Goal: Use online tool/utility: Use online tool/utility

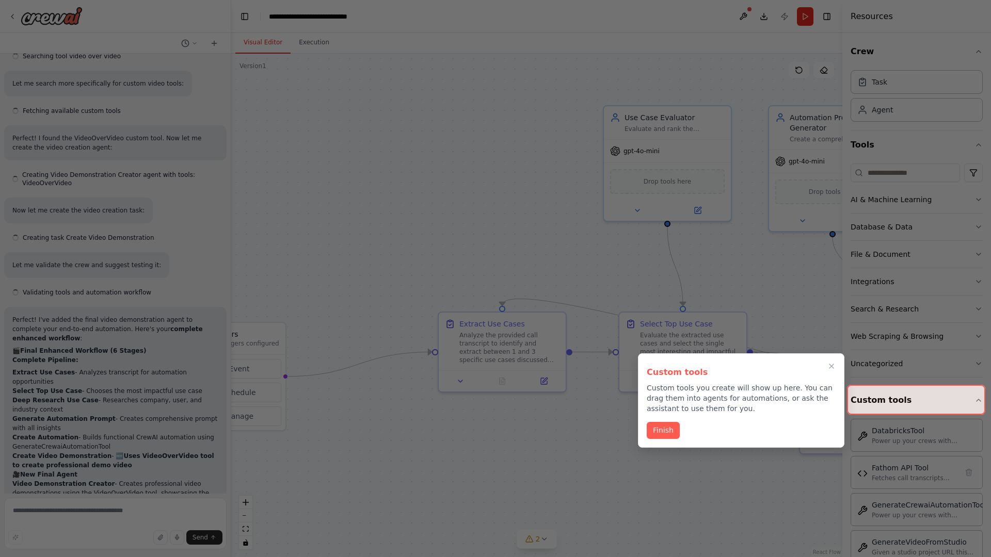
scroll to position [4360, 0]
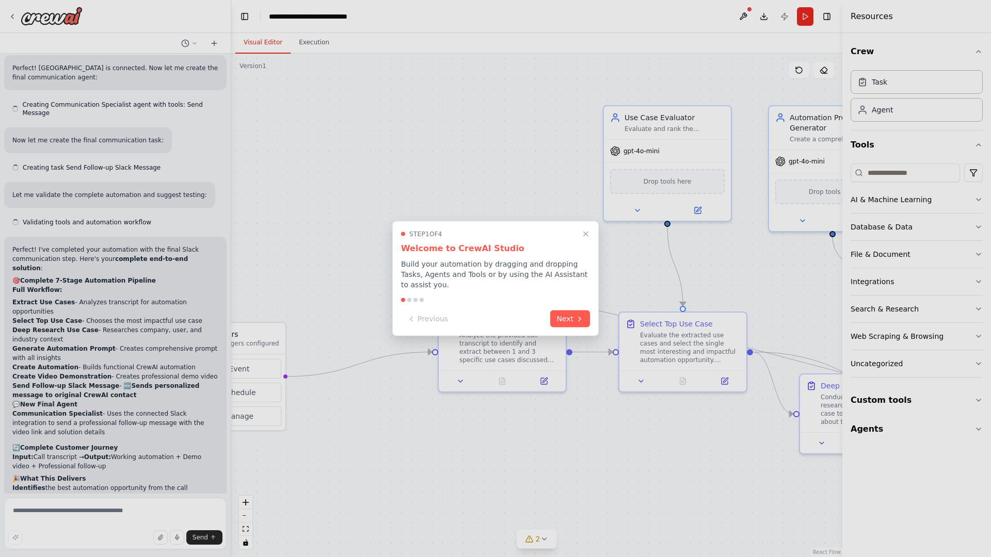
scroll to position [4360, 0]
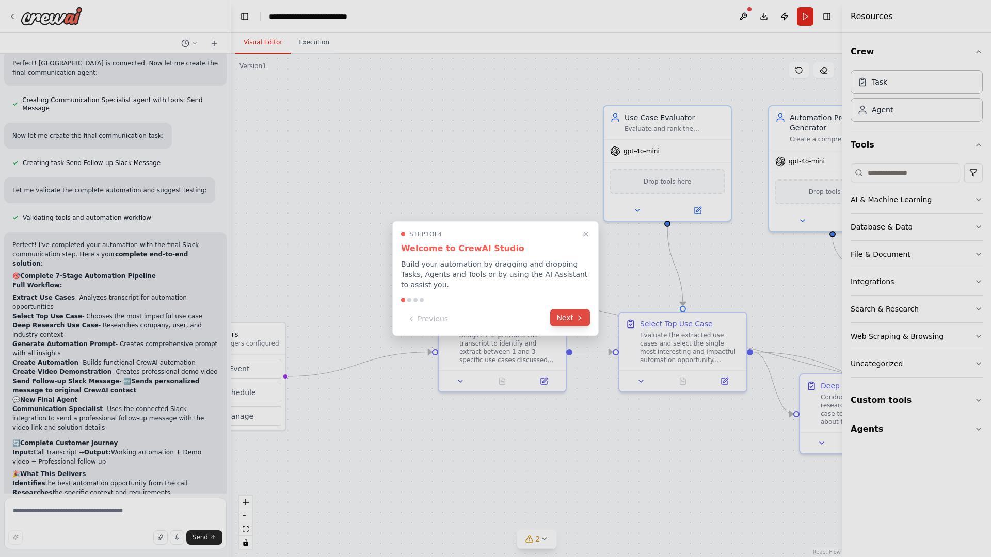
click at [570, 319] on button "Next" at bounding box center [570, 318] width 40 height 17
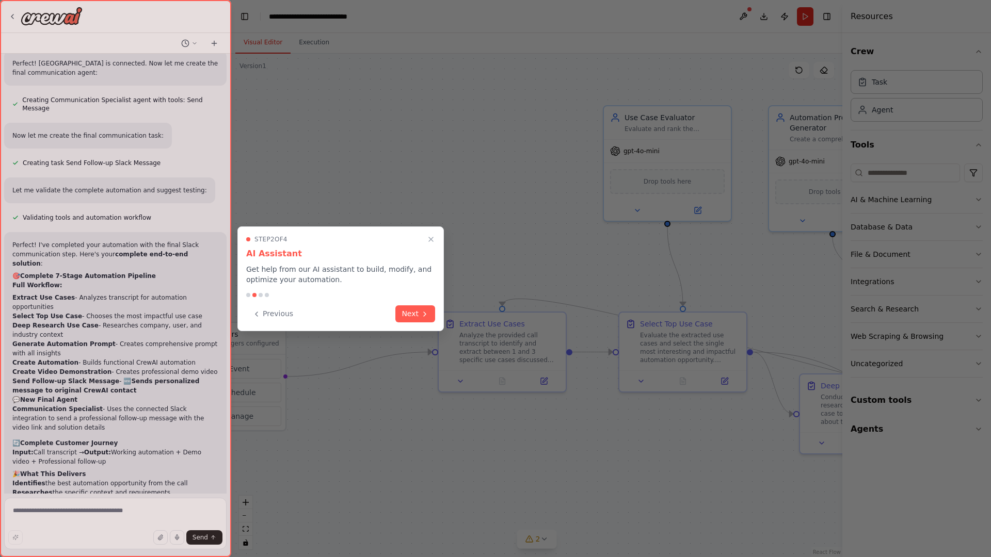
scroll to position [0, 0]
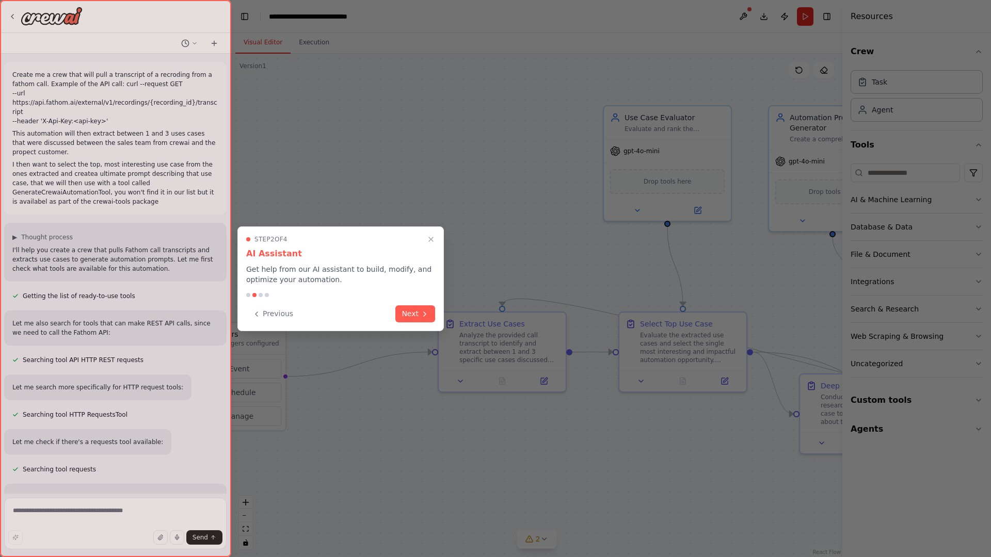
click at [14, 72] on div at bounding box center [115, 278] width 231 height 557
click at [304, 114] on div at bounding box center [495, 278] width 991 height 557
drag, startPoint x: 408, startPoint y: 407, endPoint x: 228, endPoint y: 386, distance: 181.8
click at [228, 386] on div "Create me a crew that will pull a transcript of a recroding from a fathom call.…" at bounding box center [495, 278] width 991 height 557
drag, startPoint x: 228, startPoint y: 386, endPoint x: 382, endPoint y: 275, distance: 190.4
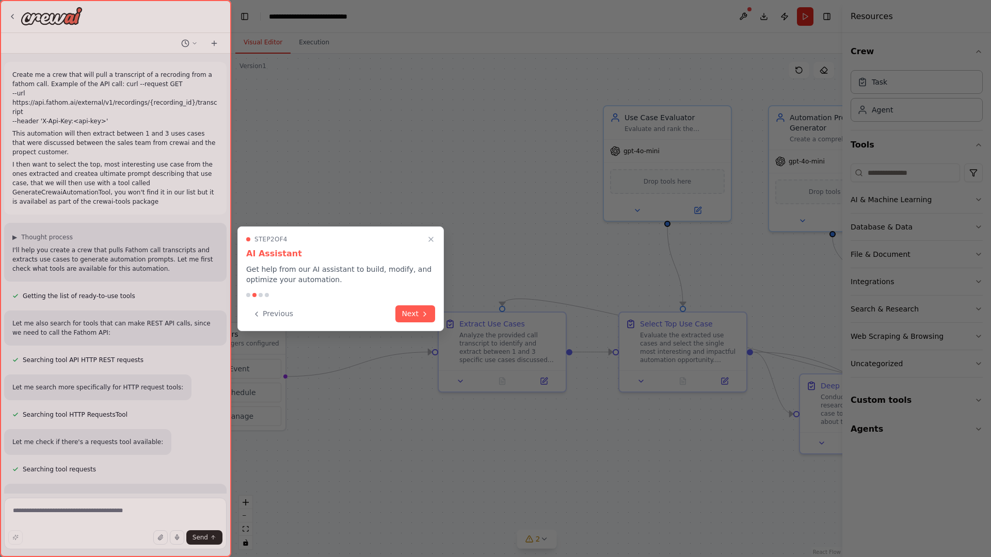
click at [382, 275] on div "Create me a crew that will pull a transcript of a recroding from a fathom call.…" at bounding box center [495, 278] width 991 height 557
drag, startPoint x: 421, startPoint y: 95, endPoint x: 322, endPoint y: 171, distance: 124.8
click at [322, 171] on div at bounding box center [495, 278] width 991 height 557
